Goal: Transaction & Acquisition: Purchase product/service

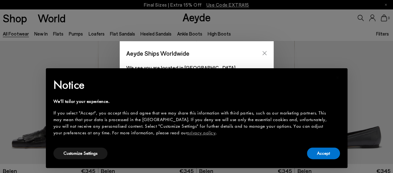
click at [265, 51] on icon "Close" at bounding box center [264, 53] width 5 height 5
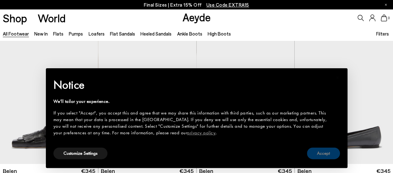
click at [323, 152] on button "Accept" at bounding box center [323, 153] width 33 height 12
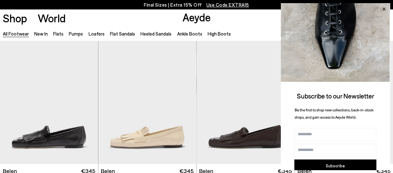
click at [386, 7] on icon at bounding box center [384, 9] width 8 height 8
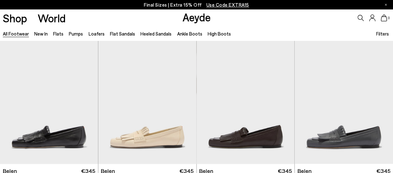
click at [360, 17] on icon at bounding box center [361, 18] width 6 height 6
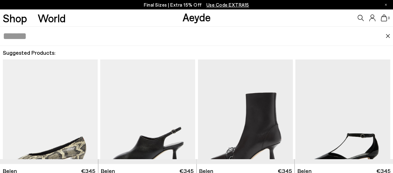
paste input "**********"
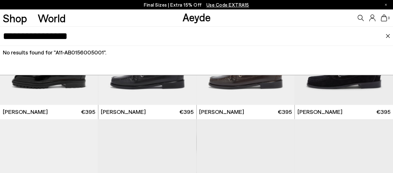
scroll to position [597, 0]
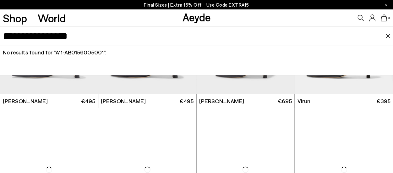
scroll to position [1792, 0]
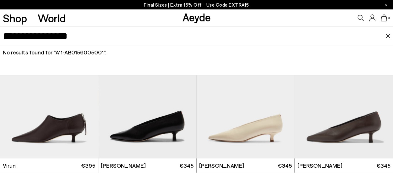
drag, startPoint x: 103, startPoint y: 36, endPoint x: -3, endPoint y: 27, distance: 105.9
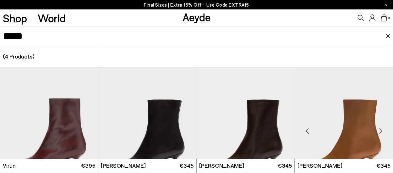
scroll to position [61, 0]
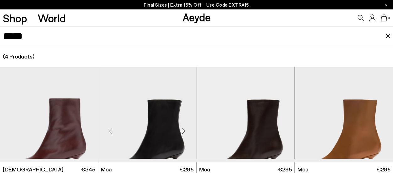
scroll to position [61, 0]
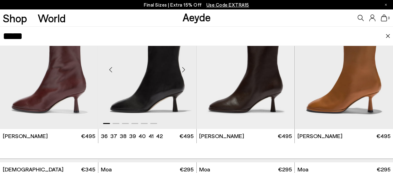
click at [171, 76] on img "1 / 6" at bounding box center [147, 67] width 98 height 123
click at [1, 33] on div "*****" at bounding box center [196, 35] width 393 height 19
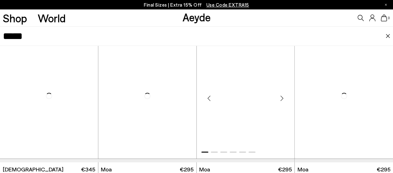
scroll to position [63, 0]
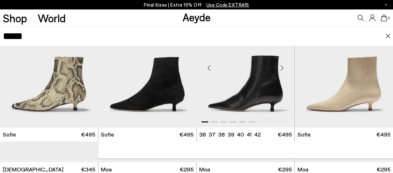
type input "*****"
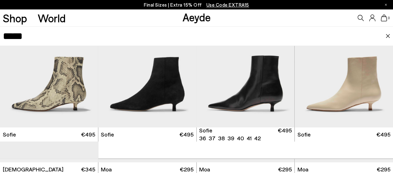
click at [272, 94] on img "1 / 6" at bounding box center [246, 65] width 98 height 123
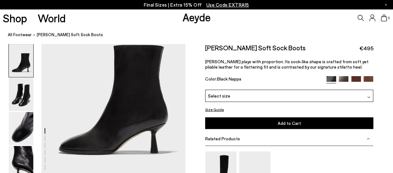
scroll to position [44, 0]
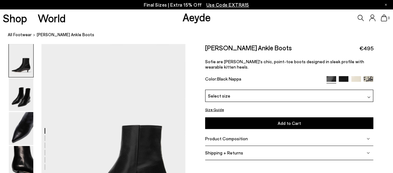
click at [344, 76] on img at bounding box center [344, 81] width 10 height 10
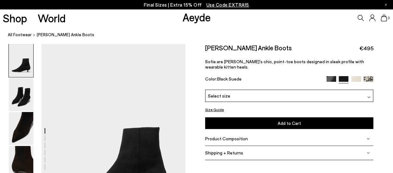
click at [356, 76] on img at bounding box center [356, 81] width 10 height 10
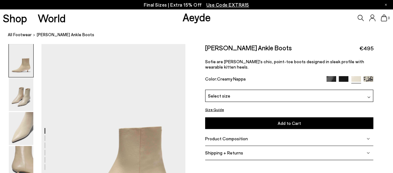
click at [367, 76] on img at bounding box center [369, 81] width 10 height 10
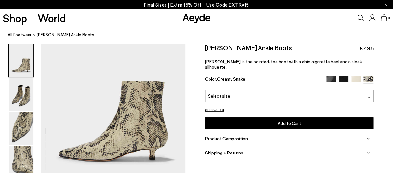
scroll to position [63, 0]
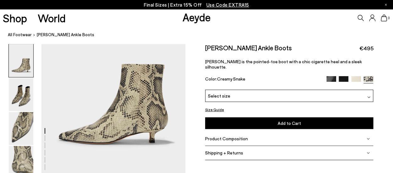
click at [341, 76] on img at bounding box center [344, 81] width 10 height 10
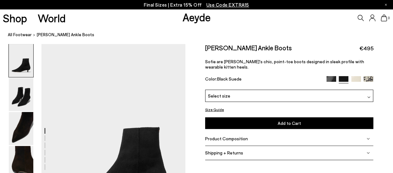
click at [333, 76] on img at bounding box center [332, 81] width 10 height 10
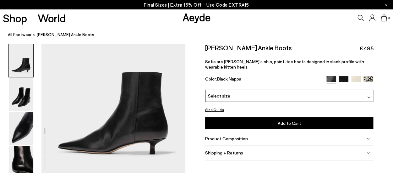
scroll to position [63, 0]
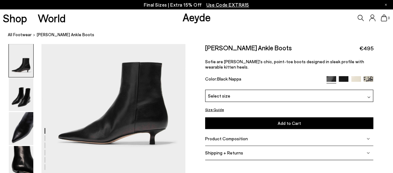
click at [360, 18] on icon at bounding box center [361, 18] width 6 height 6
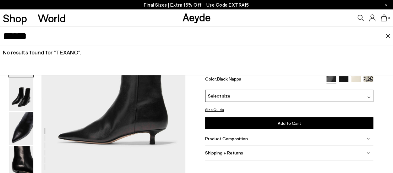
click at [50, 38] on input "******" at bounding box center [194, 36] width 383 height 19
type input "*"
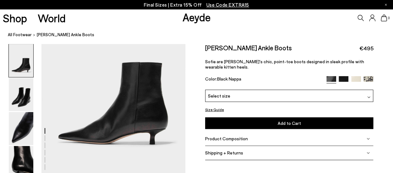
click at [361, 17] on icon at bounding box center [361, 18] width 6 height 6
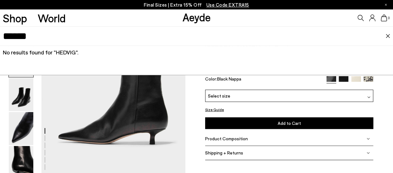
drag, startPoint x: 70, startPoint y: 38, endPoint x: 2, endPoint y: 36, distance: 67.6
click at [2, 36] on div "******" at bounding box center [196, 35] width 393 height 19
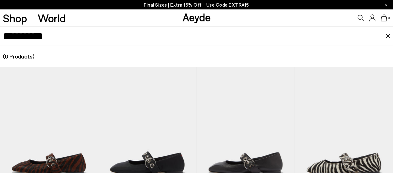
type input "**********"
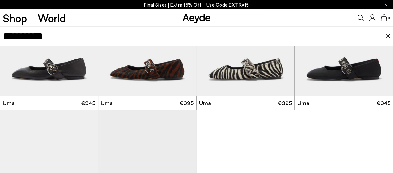
scroll to position [63, 0]
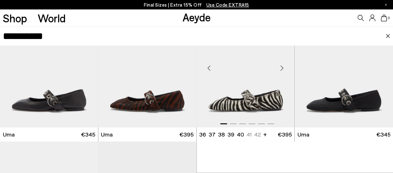
click at [265, 95] on img "1 / 6" at bounding box center [246, 65] width 98 height 123
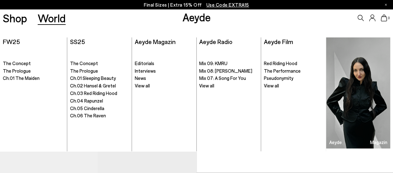
click at [156, 92] on ul ". Editorials Interviews" at bounding box center [164, 99] width 59 height 104
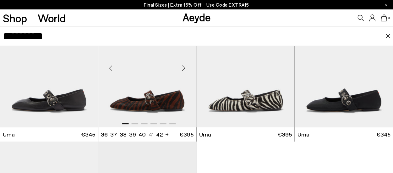
click at [153, 95] on img "1 / 6" at bounding box center [147, 65] width 98 height 123
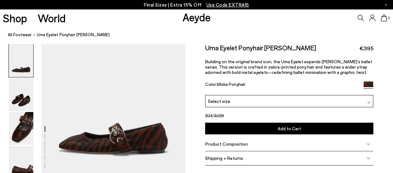
scroll to position [31, 0]
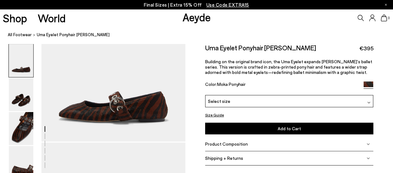
click at [358, 15] on icon at bounding box center [361, 18] width 6 height 6
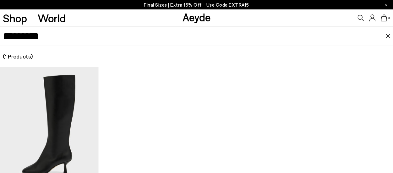
type input "*********"
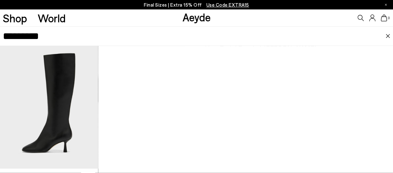
scroll to position [31, 0]
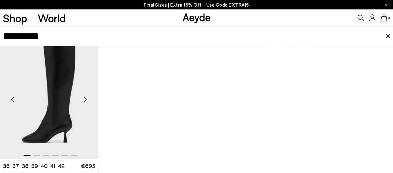
click at [51, 104] on img "1 / 6" at bounding box center [49, 97] width 98 height 123
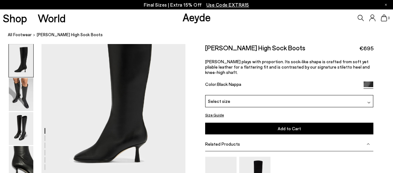
scroll to position [31, 0]
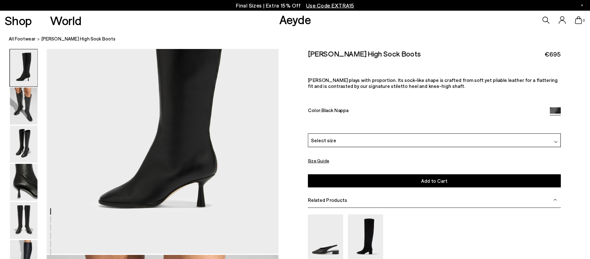
scroll to position [92, 0]
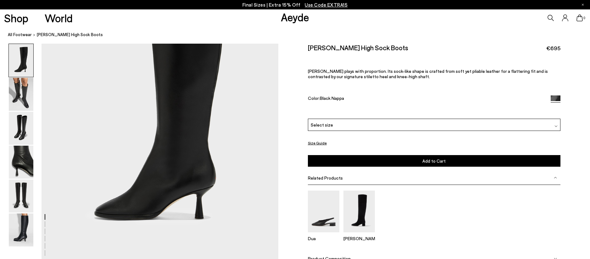
drag, startPoint x: 383, startPoint y: 1, endPoint x: 296, endPoint y: 123, distance: 150.0
click at [296, 123] on div "Size Guide Shoes Belt Our shoes come in European sizing. The easiest way to mea…" at bounding box center [433, 166] width 311 height 245
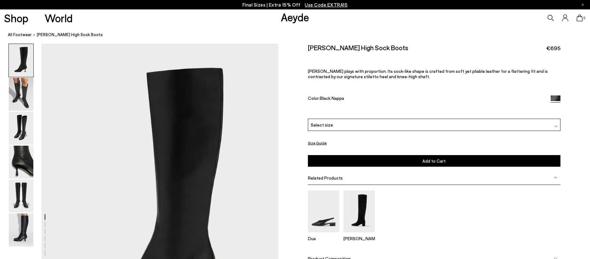
scroll to position [0, 0]
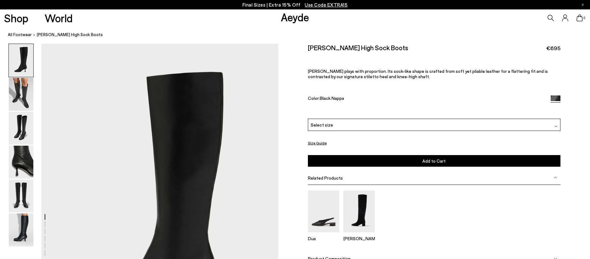
click at [353, 49] on h2 "Catherine High Sock Boots" at bounding box center [358, 48] width 100 height 8
click at [393, 17] on div "0" at bounding box center [491, 17] width 196 height 17
click at [393, 18] on icon at bounding box center [550, 18] width 6 height 6
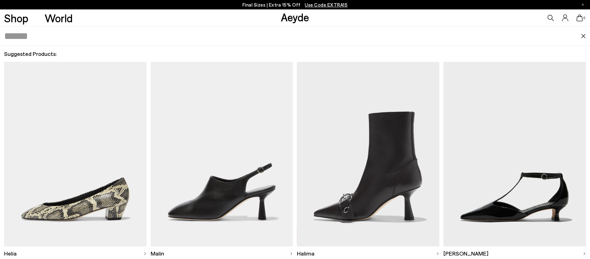
click at [90, 34] on input "text" at bounding box center [292, 36] width 576 height 19
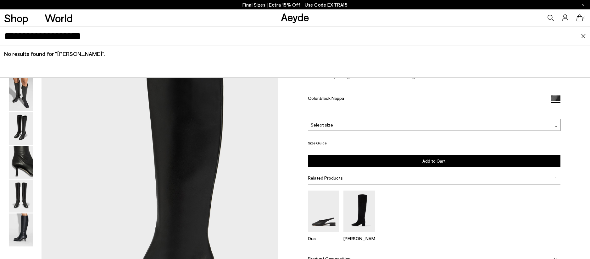
type input "**********"
click at [121, 34] on input "**********" at bounding box center [292, 36] width 576 height 19
drag, startPoint x: 113, startPoint y: 32, endPoint x: -3, endPoint y: 37, distance: 117.0
click at [0, 37] on html "Your item is added to cart. View Cart × Final Sizes | Extra 15% Off Use Code EX…" at bounding box center [295, 129] width 590 height 259
click at [393, 173] on div "Dua Willa" at bounding box center [434, 219] width 253 height 56
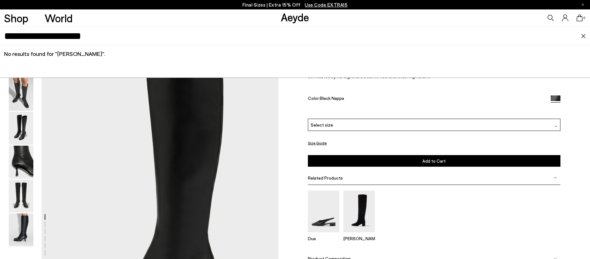
click at [393, 36] on img at bounding box center [583, 36] width 5 height 4
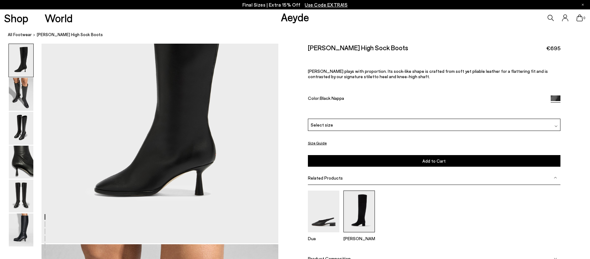
scroll to position [94, 0]
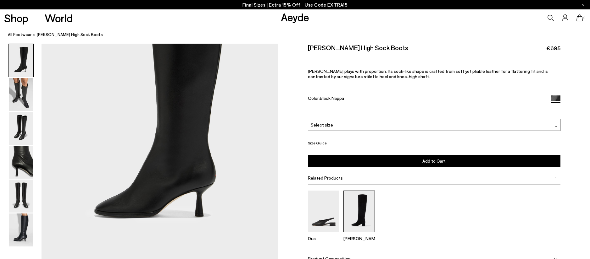
click at [361, 173] on img at bounding box center [358, 211] width 31 height 42
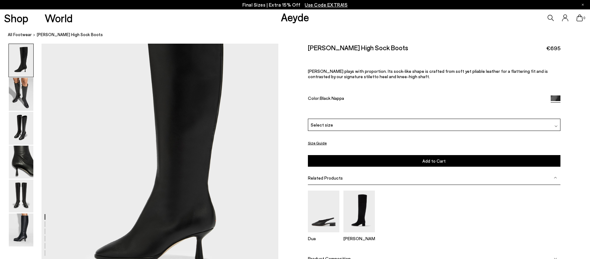
scroll to position [0, 0]
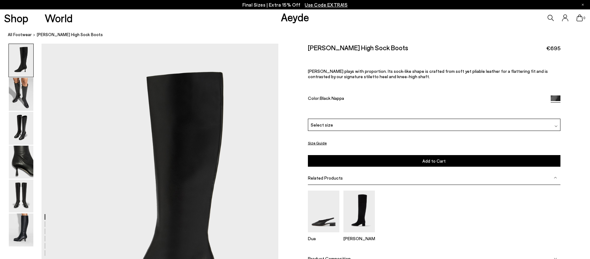
click at [31, 91] on img at bounding box center [21, 94] width 25 height 33
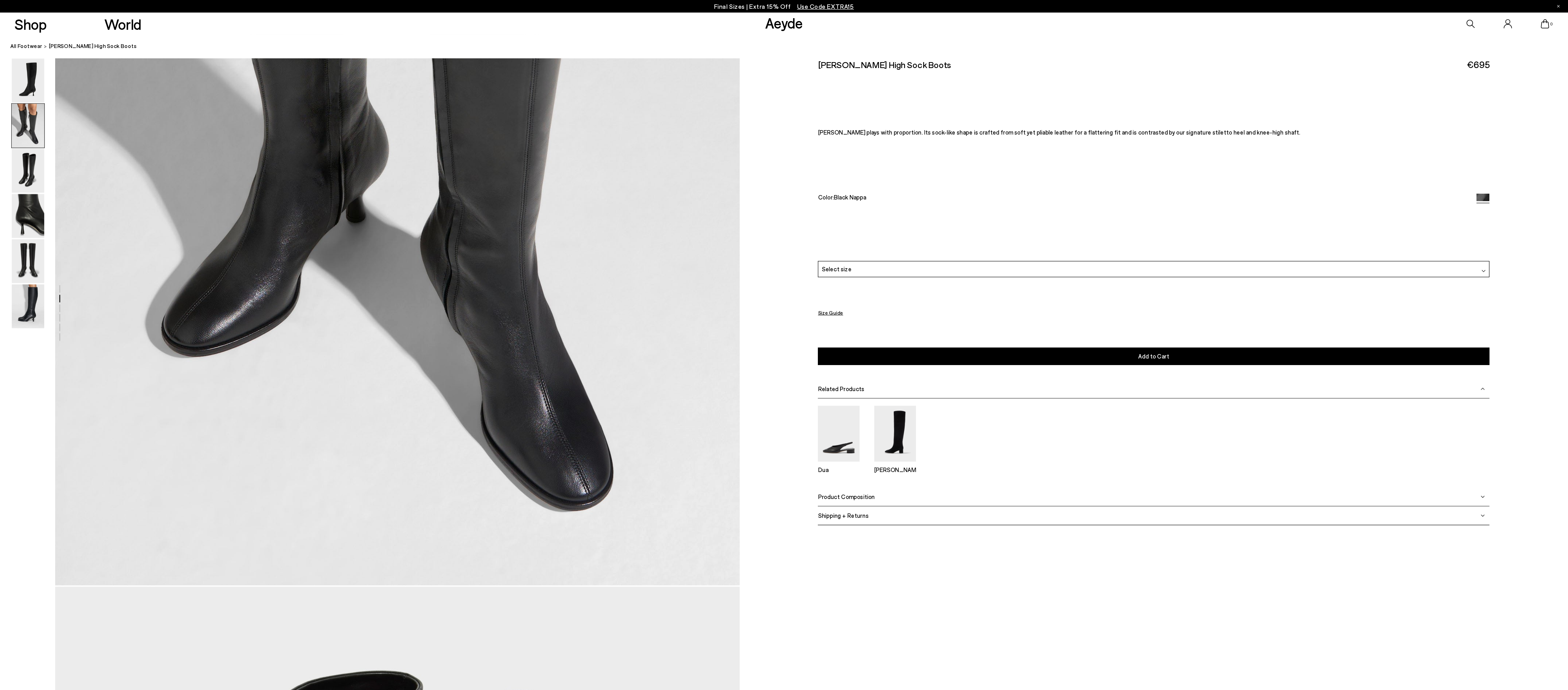
scroll to position [974, 0]
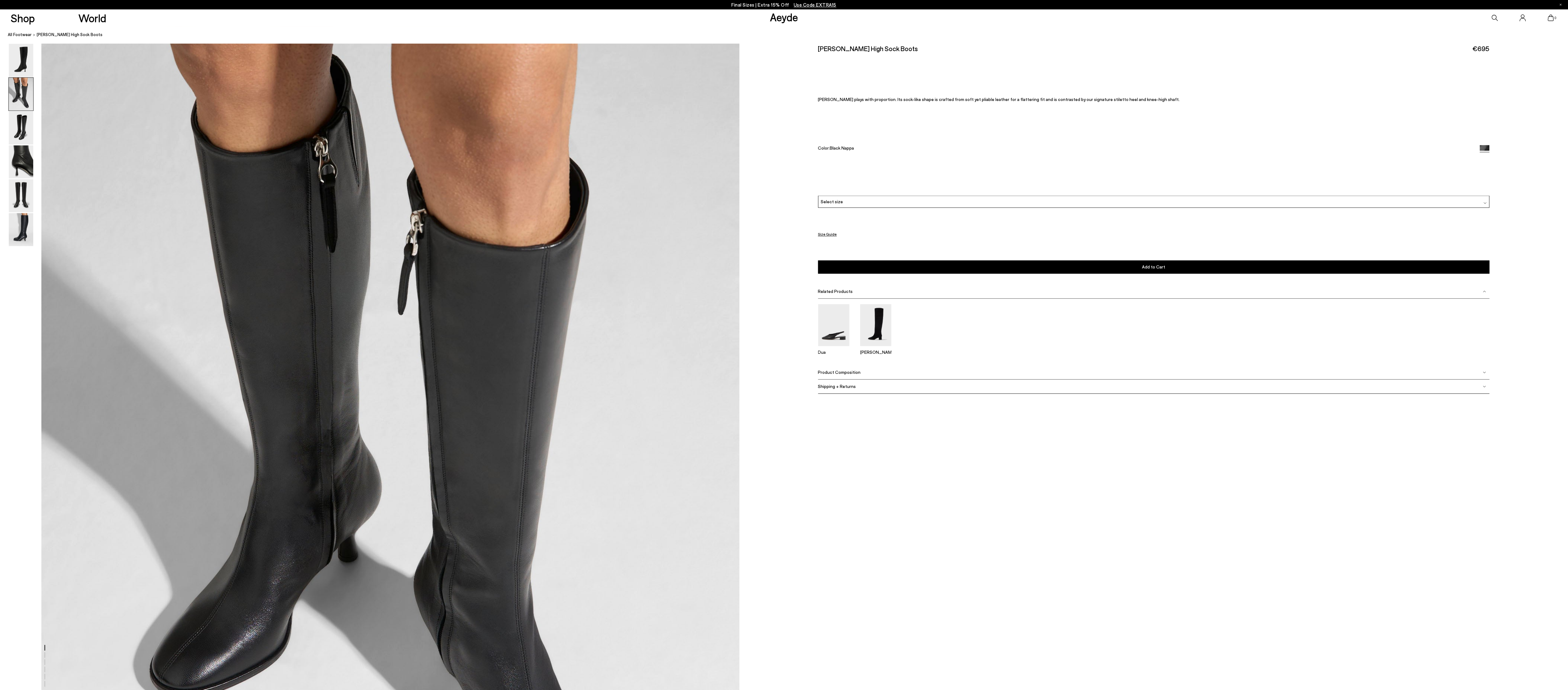
drag, startPoint x: 544, startPoint y: 2, endPoint x: 906, endPoint y: 495, distance: 611.6
click at [24, 60] on img at bounding box center [21, 60] width 25 height 33
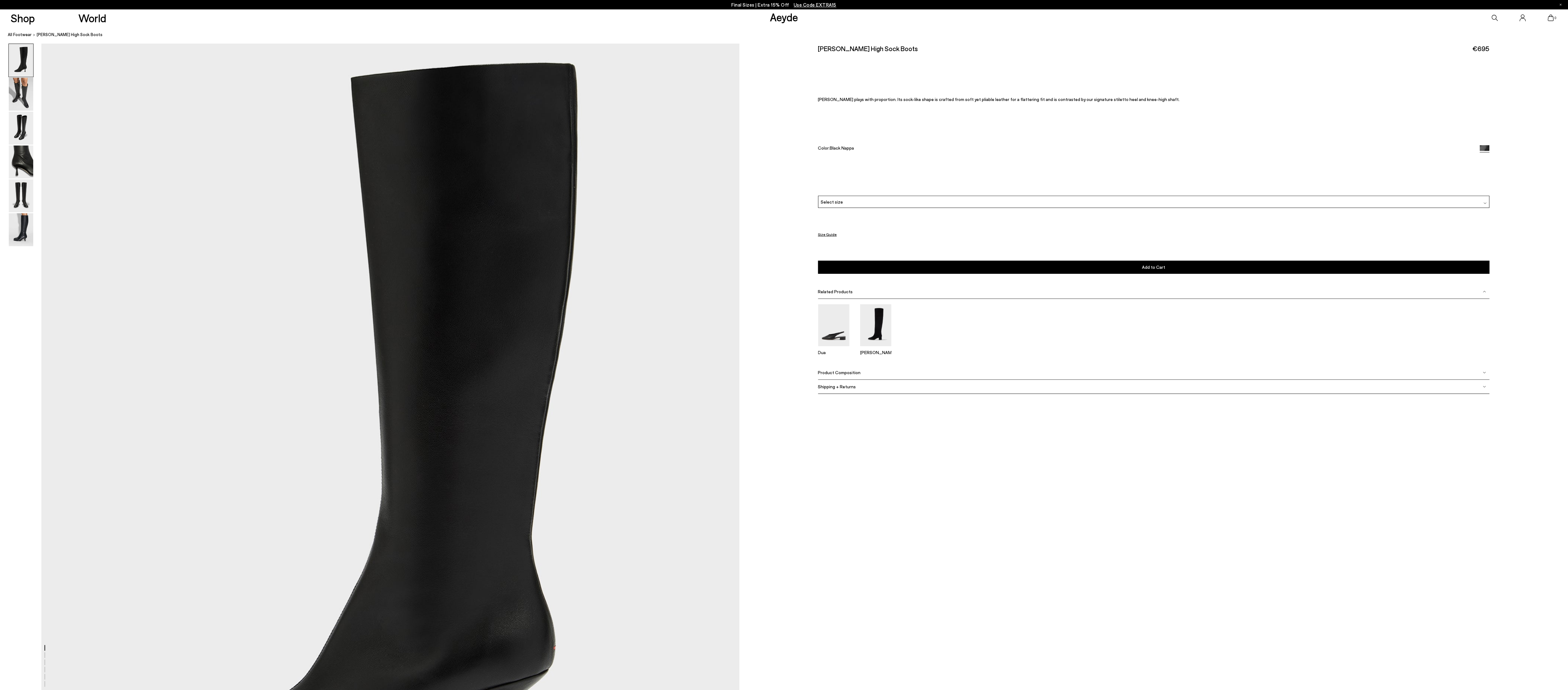
scroll to position [0, 0]
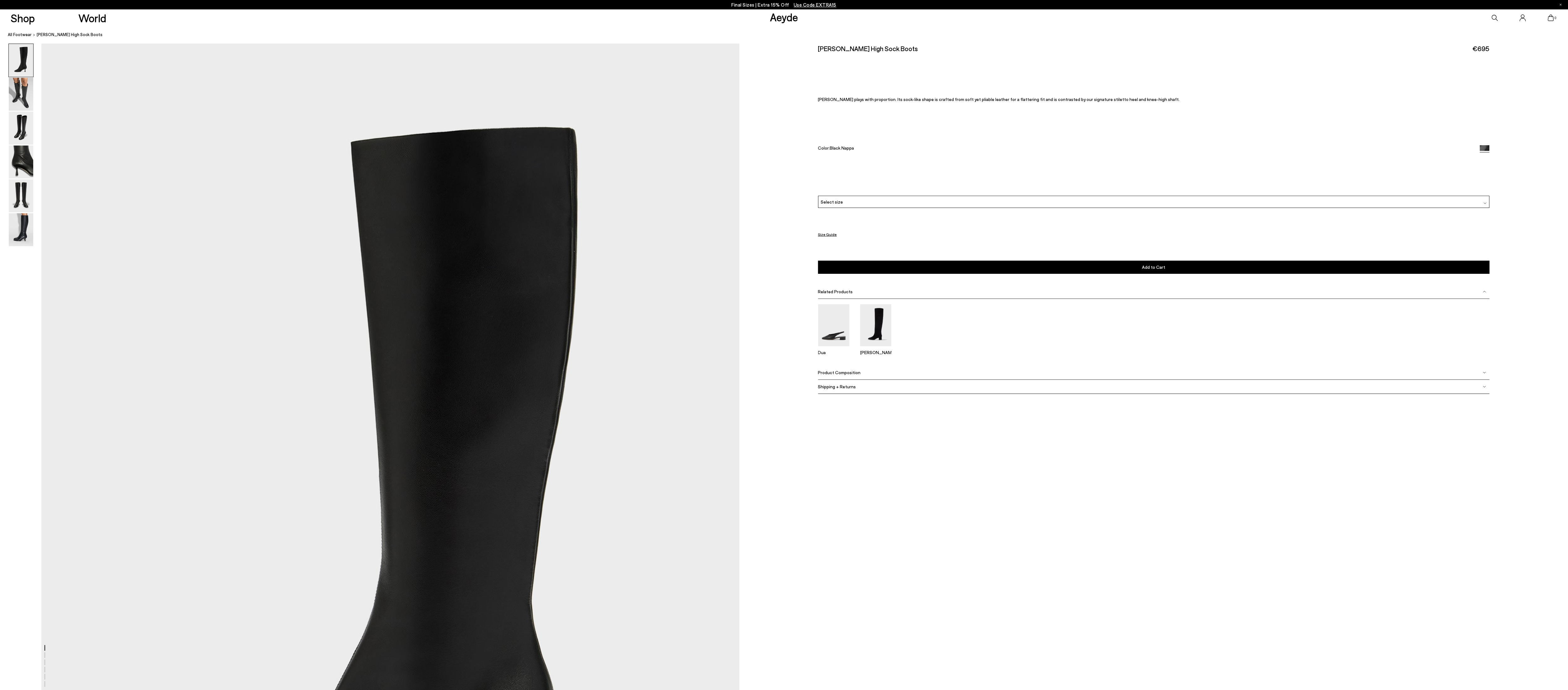
drag, startPoint x: 1505, startPoint y: 1, endPoint x: 1003, endPoint y: 472, distance: 688.4
drag, startPoint x: 95, startPoint y: 35, endPoint x: 36, endPoint y: 36, distance: 59.0
click at [36, 36] on ol "All Footwear Catherine High Sock Boots" at bounding box center [788, 34] width 1560 height 7
copy span "Catherine High Sock Boots"
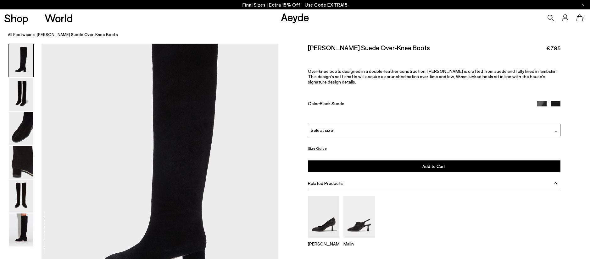
scroll to position [94, 0]
